Goal: Task Accomplishment & Management: Complete application form

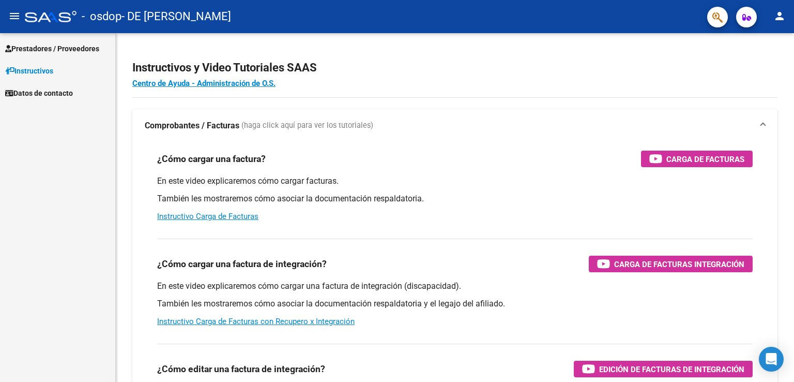
click at [68, 49] on span "Prestadores / Proveedores" at bounding box center [52, 48] width 94 height 11
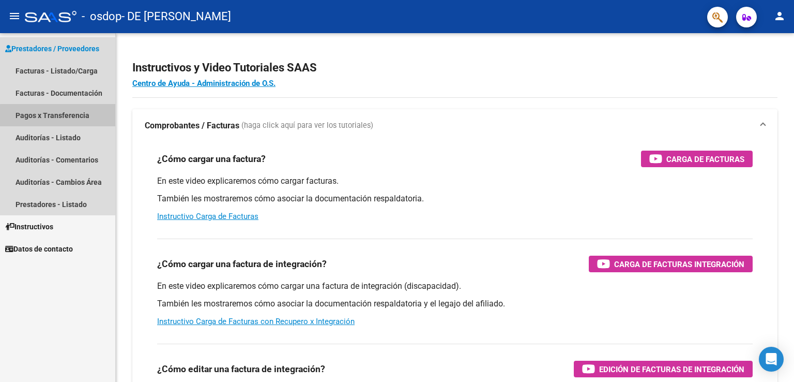
click at [68, 119] on link "Pagos x Transferencia" at bounding box center [57, 115] width 115 height 22
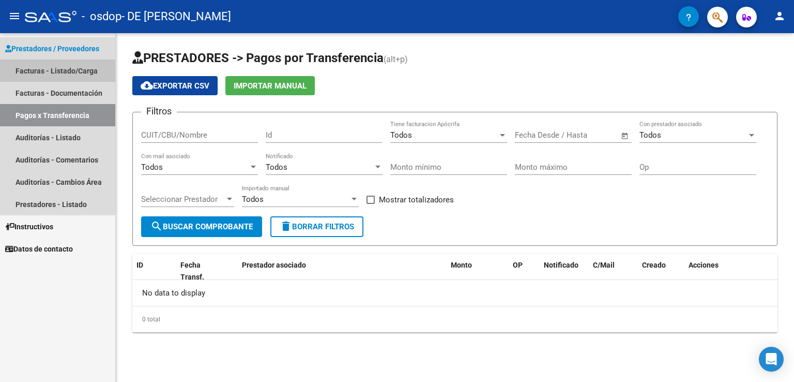
click at [75, 71] on link "Facturas - Listado/Carga" at bounding box center [57, 70] width 115 height 22
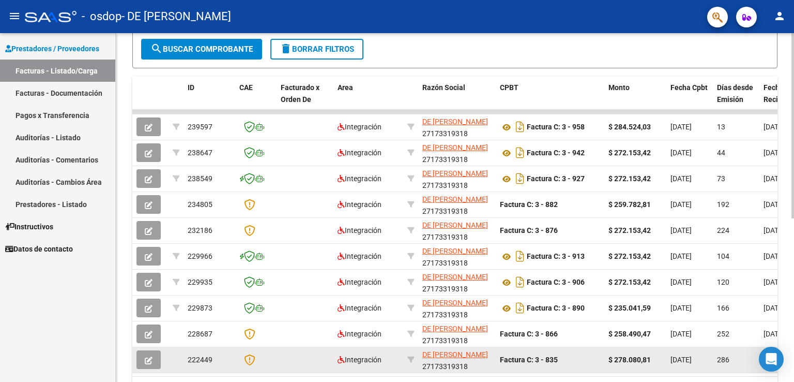
scroll to position [205, 0]
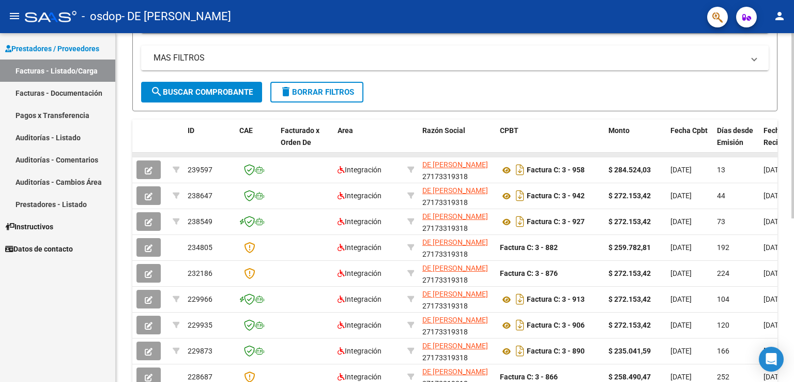
drag, startPoint x: 713, startPoint y: 155, endPoint x: 672, endPoint y: 153, distance: 40.4
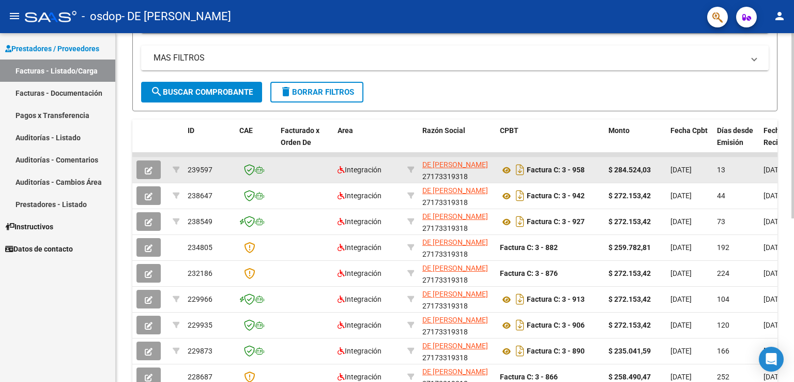
click at [146, 170] on icon "button" at bounding box center [149, 171] width 8 height 8
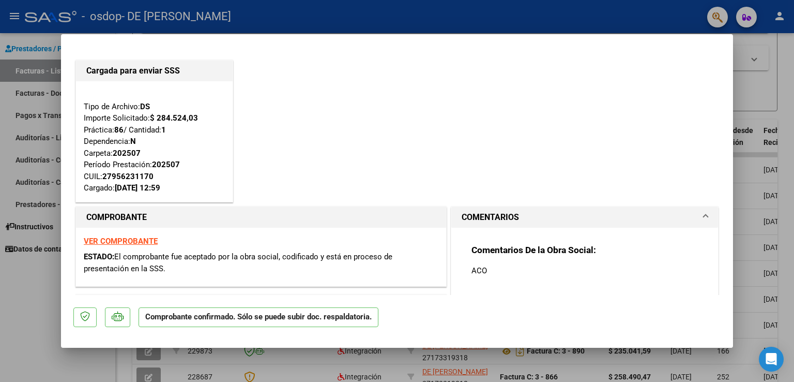
click at [785, 84] on div at bounding box center [397, 191] width 794 height 382
type input "$ 0,00"
